Goal: Task Accomplishment & Management: Complete application form

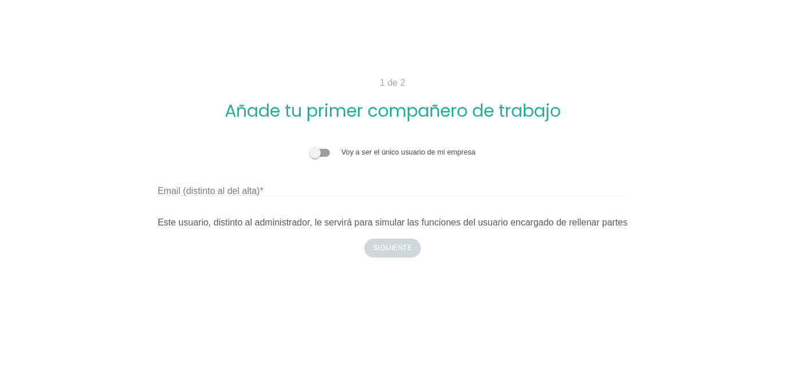
drag, startPoint x: 0, startPoint y: 0, endPoint x: 204, endPoint y: 79, distance: 218.9
click at [204, 79] on p "1 de 2" at bounding box center [393, 83] width 550 height 14
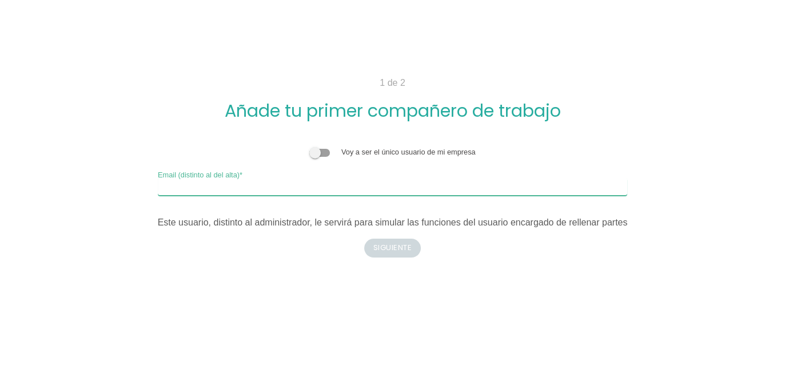
click at [333, 190] on input "Email (distinto al del alta)" at bounding box center [393, 186] width 470 height 18
type input "alejandro.garcia1234@mail.com"
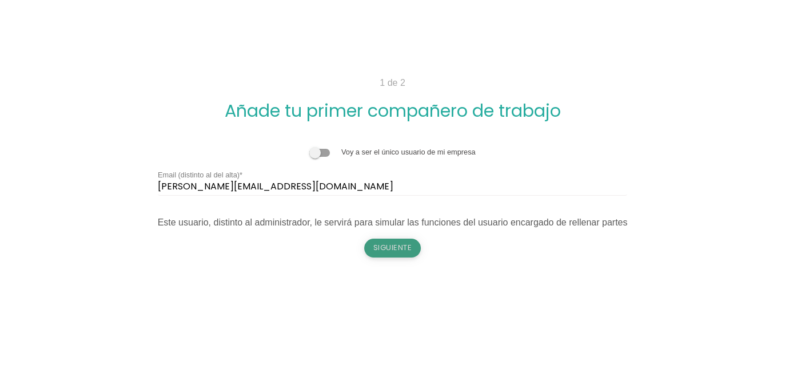
click at [402, 248] on button "Siguiente" at bounding box center [392, 248] width 57 height 18
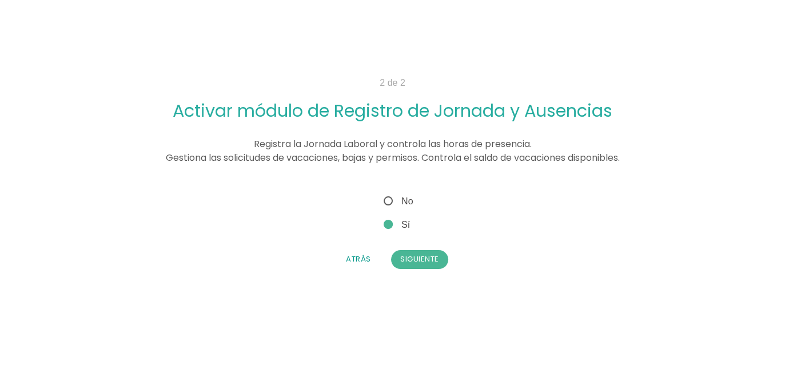
click at [396, 201] on span "No" at bounding box center [397, 201] width 31 height 14
click at [389, 201] on input "No" at bounding box center [385, 197] width 7 height 7
radio input "true"
click at [419, 258] on button "Siguiente" at bounding box center [419, 259] width 57 height 18
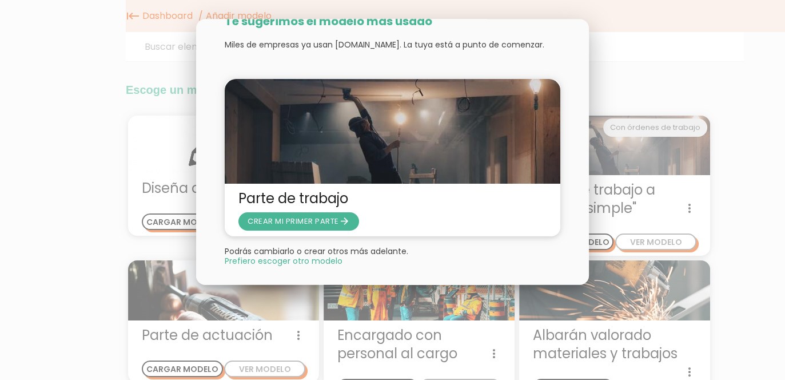
click at [764, 76] on div at bounding box center [392, 142] width 785 height 475
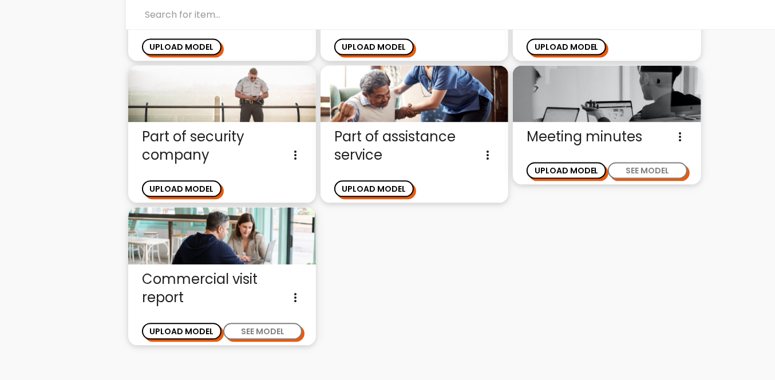
scroll to position [1533, 0]
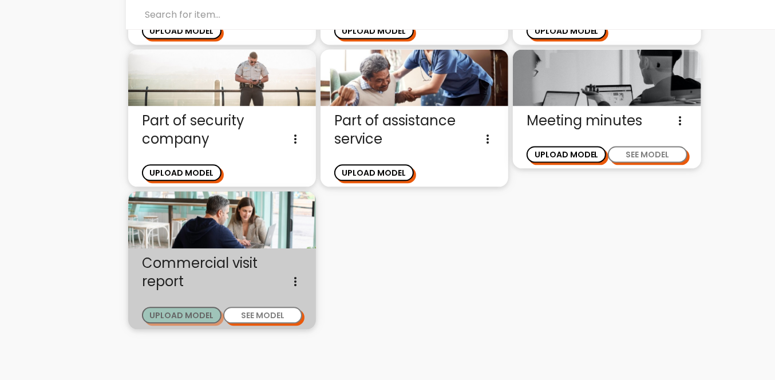
click at [216, 307] on button "UPLOAD MODEL" at bounding box center [182, 315] width 80 height 17
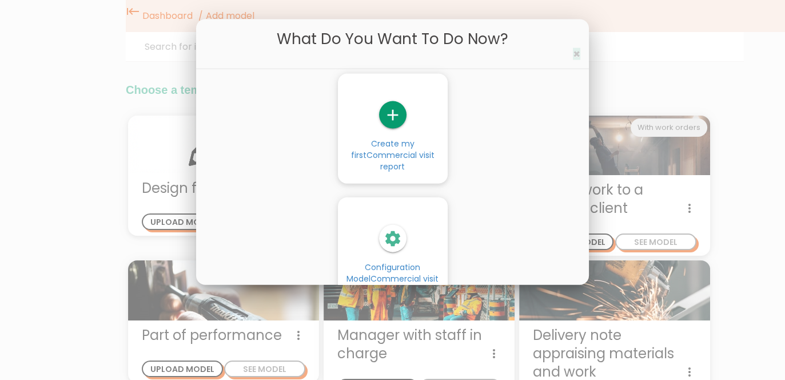
click at [577, 52] on font "×" at bounding box center [576, 54] width 7 height 17
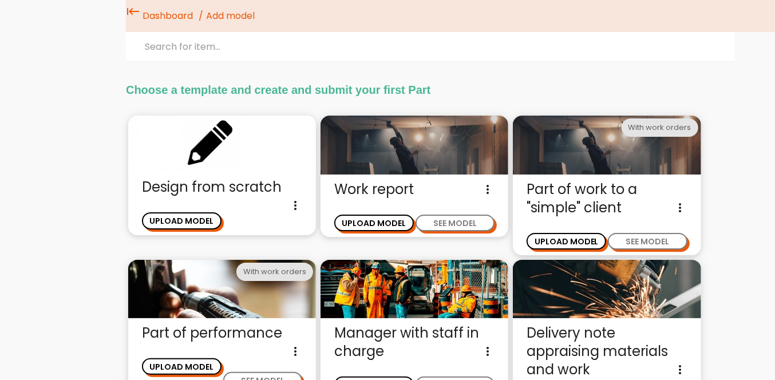
click at [455, 232] on div "Work report This is a daily report template designed for an operator who works …" at bounding box center [414, 205] width 188 height 62
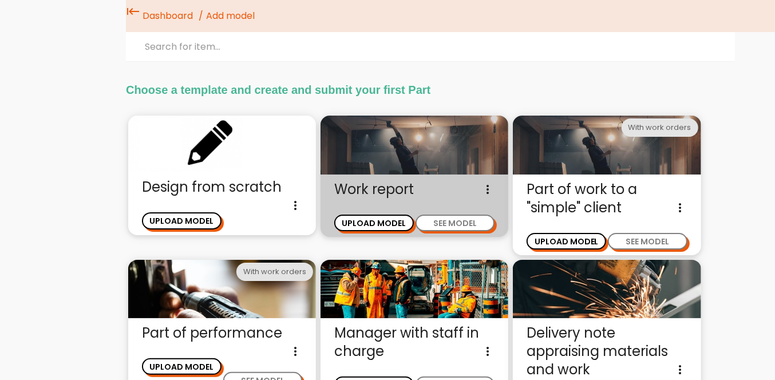
click at [484, 213] on div "SEE MODEL" at bounding box center [454, 217] width 80 height 28
click at [467, 220] on font "SEE MODEL" at bounding box center [454, 222] width 43 height 11
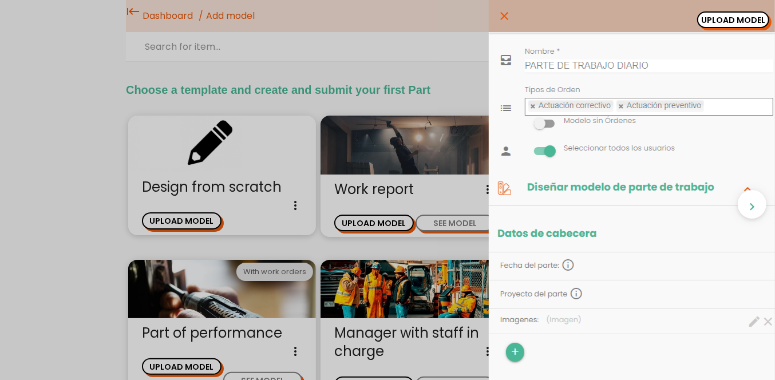
click at [129, 79] on div "close UPLOAD MODEL chevron_right" at bounding box center [387, 190] width 775 height 380
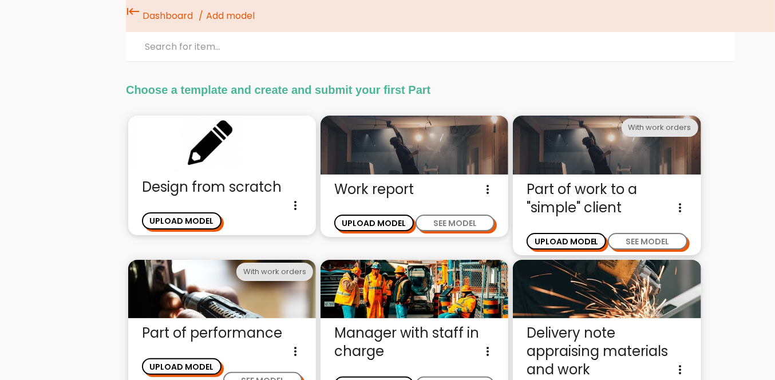
click at [168, 19] on font "Dashboard" at bounding box center [167, 15] width 50 height 13
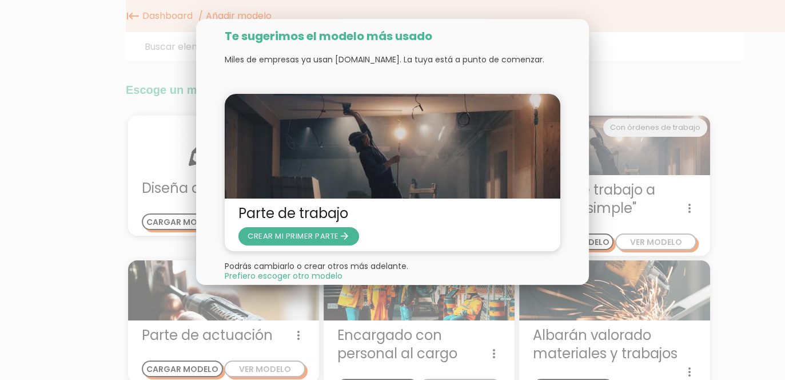
scroll to position [33, 0]
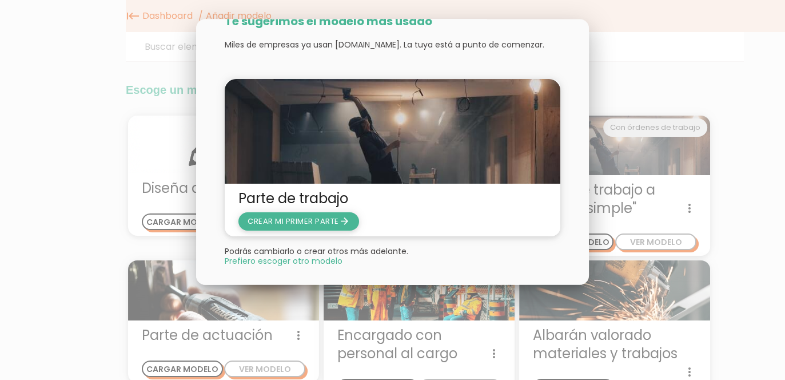
click at [321, 222] on span "CREAR MI PRIMER PARTE arrow_forward" at bounding box center [299, 220] width 102 height 11
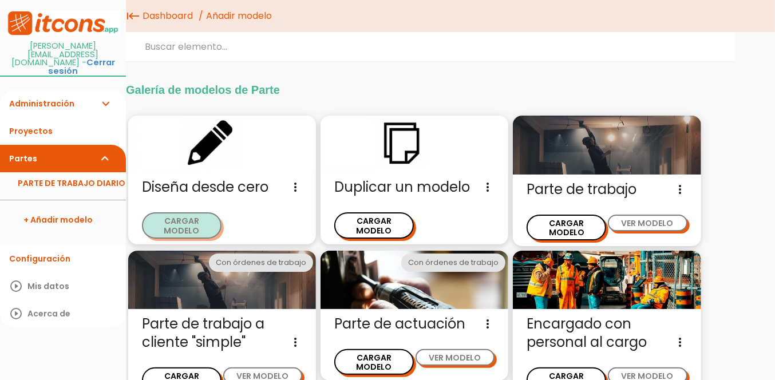
click at [179, 215] on button "CARGAR MODELO" at bounding box center [182, 225] width 80 height 26
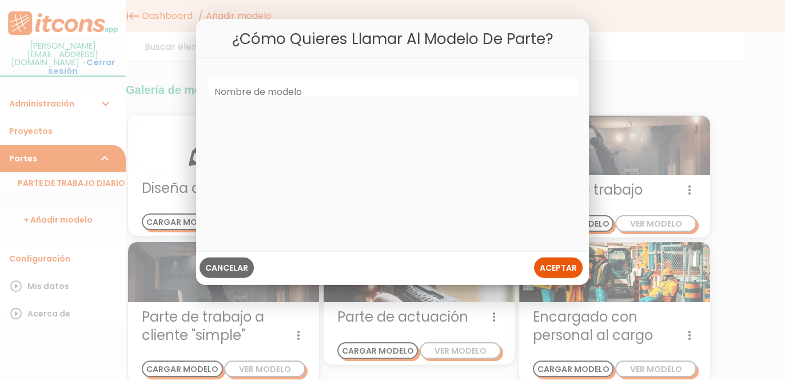
click at [727, 82] on div at bounding box center [392, 142] width 785 height 475
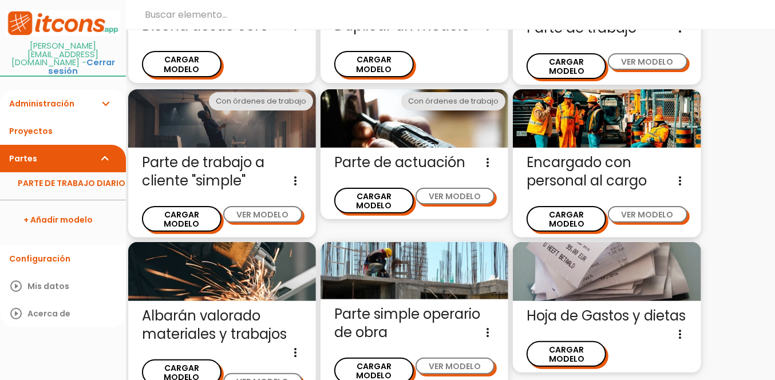
scroll to position [113, 0]
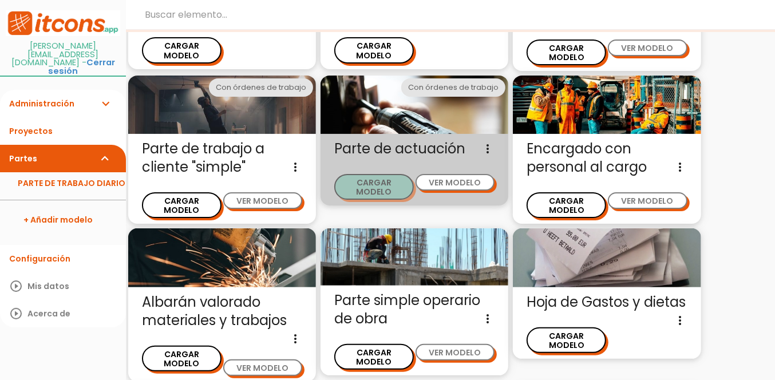
click at [376, 174] on button "CARGAR MODELO" at bounding box center [374, 187] width 80 height 26
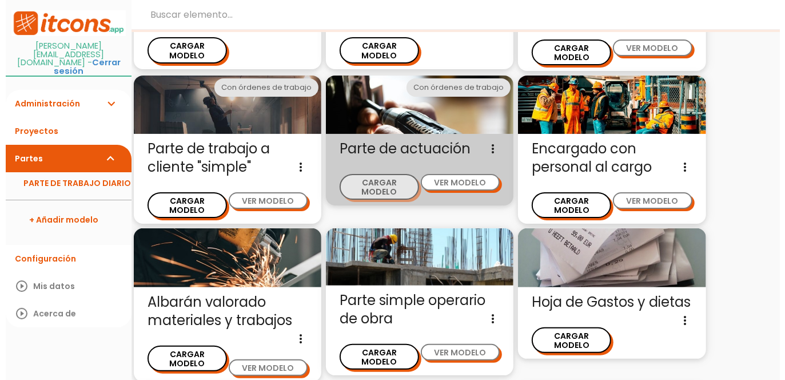
scroll to position [0, 0]
